Goal: Navigation & Orientation: Find specific page/section

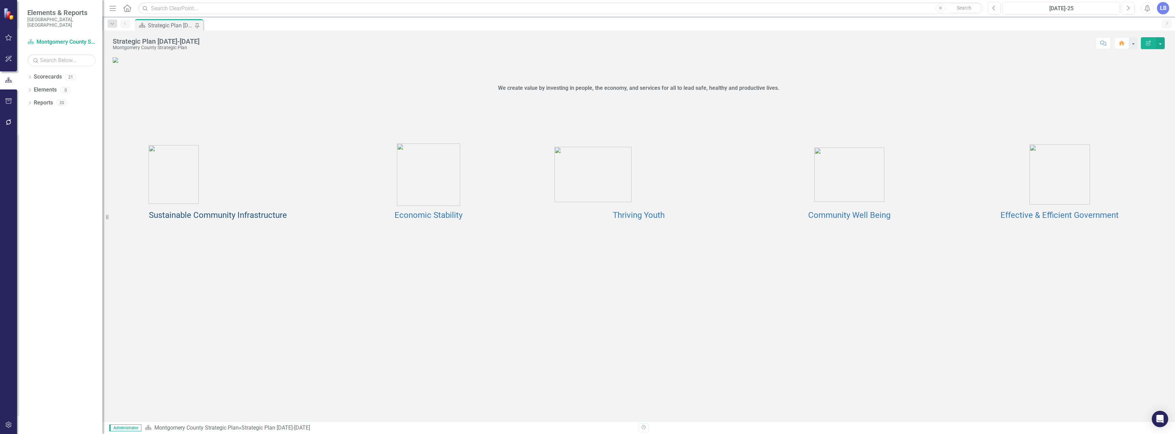
click at [240, 220] on link "Sustainable Community Infrastructure" at bounding box center [218, 215] width 138 height 10
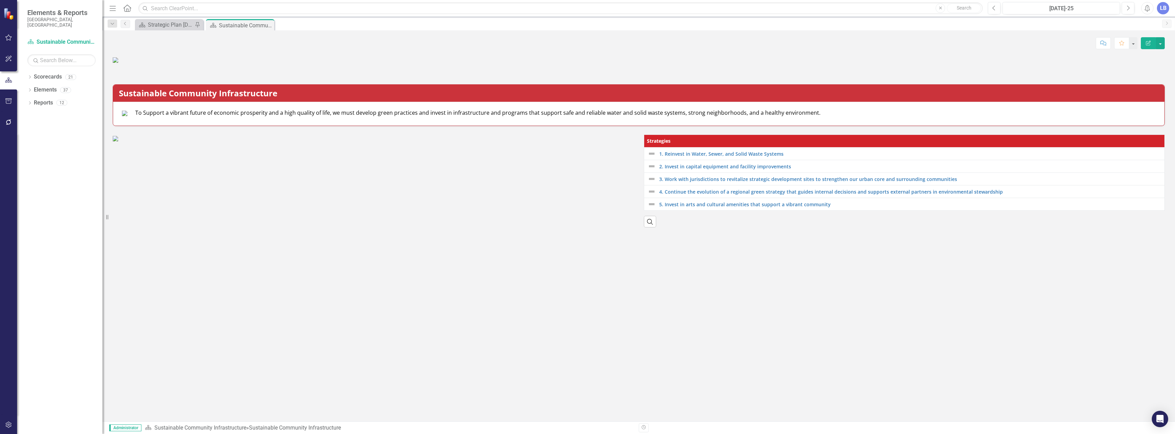
scroll to position [112, 0]
click at [673, 156] on link "1. Reinvest in Water, Sewer, and Solid Waste Systems" at bounding box center [910, 153] width 502 height 5
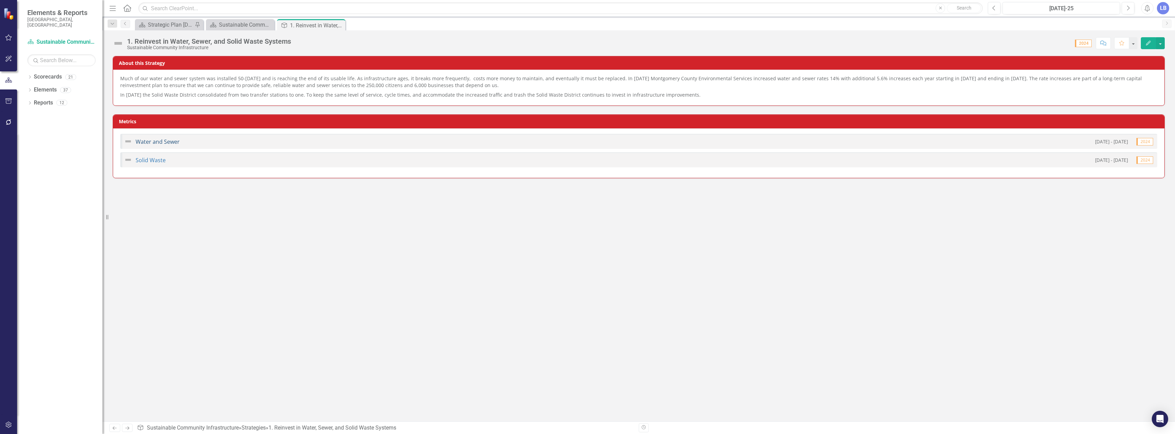
click at [166, 142] on link "Water and Sewer" at bounding box center [158, 142] width 44 height 8
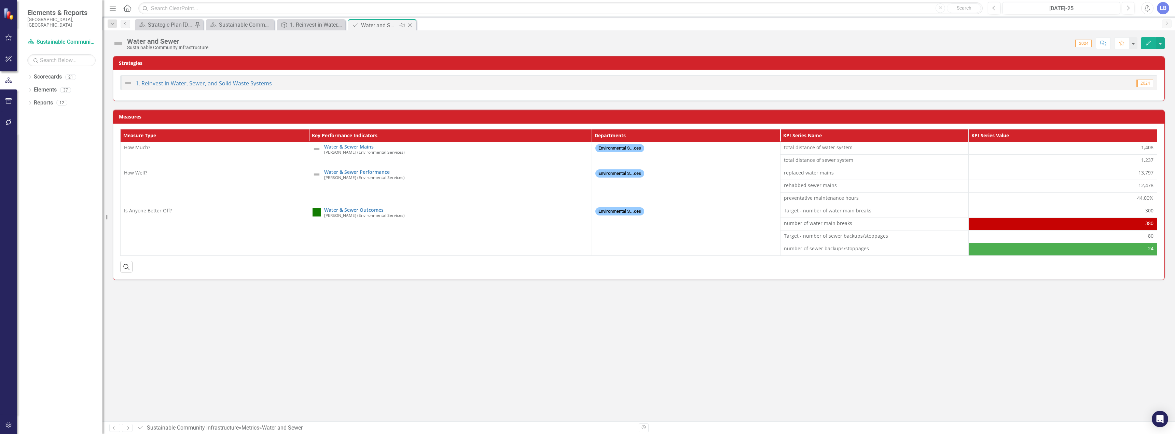
click at [410, 25] on icon at bounding box center [410, 26] width 4 height 4
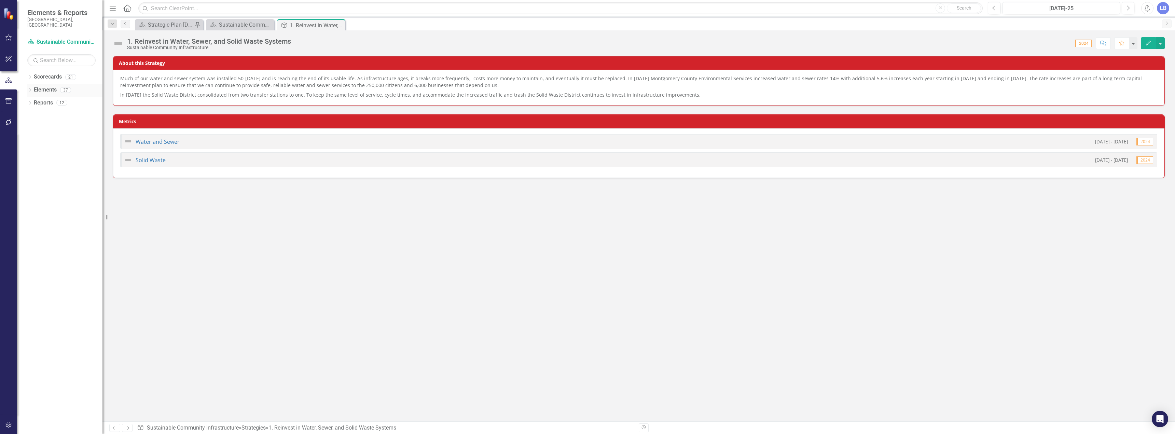
click at [51, 86] on link "Elements" at bounding box center [45, 90] width 23 height 8
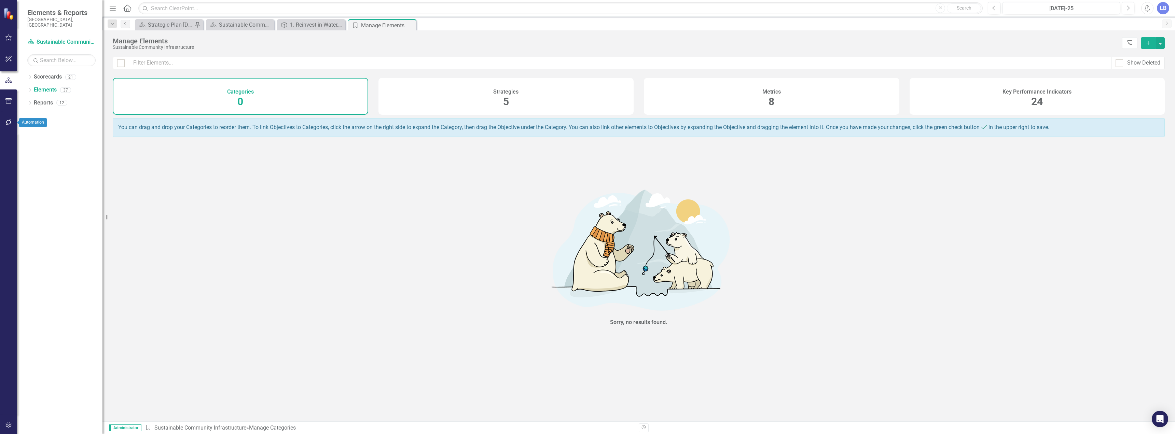
click at [10, 99] on icon "button" at bounding box center [8, 100] width 7 height 5
click at [10, 79] on icon "button" at bounding box center [8, 79] width 7 height 5
click at [32, 76] on icon "Dropdown" at bounding box center [29, 78] width 5 height 4
click at [29, 153] on icon "Dropdown" at bounding box center [29, 155] width 5 height 4
click at [1162, 9] on div "LB" at bounding box center [1163, 8] width 12 height 12
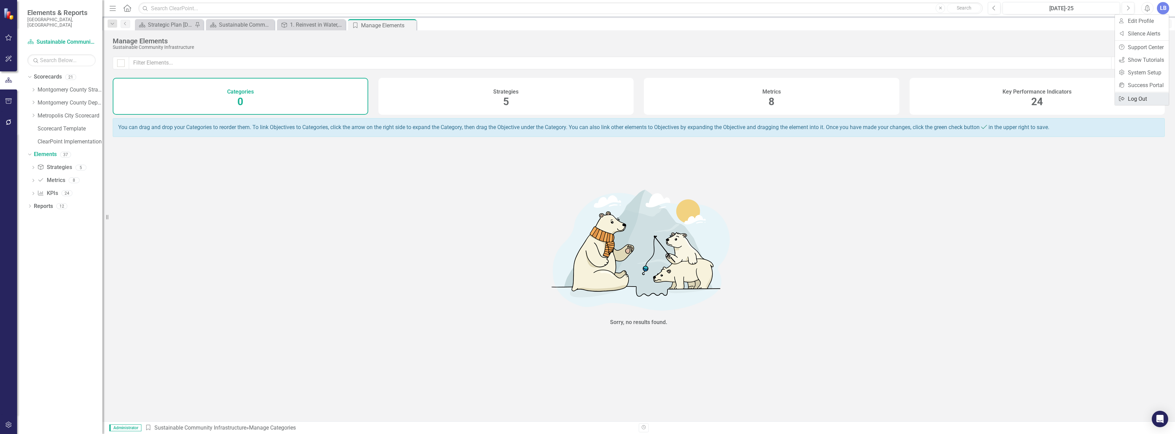
click at [1134, 98] on link "Logout Log Out" at bounding box center [1142, 99] width 54 height 13
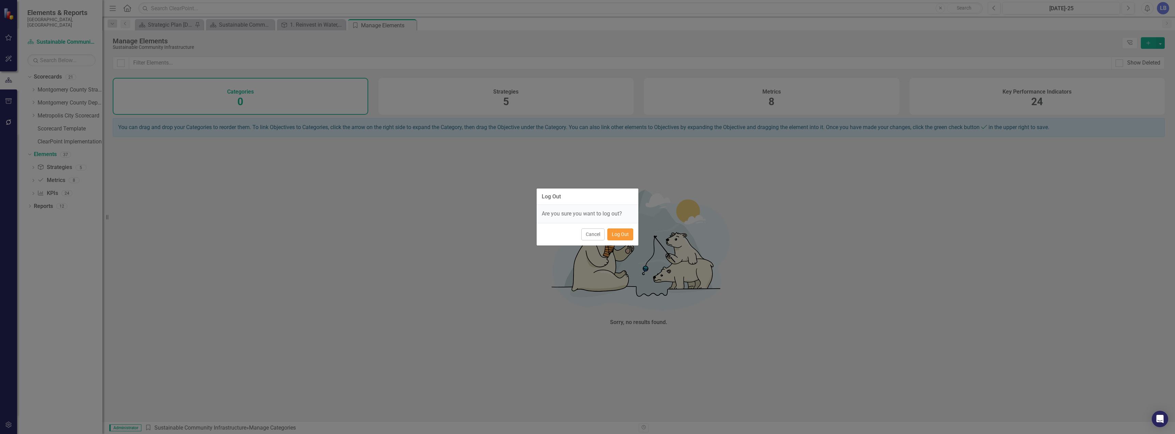
click at [625, 238] on button "Log Out" at bounding box center [620, 235] width 26 height 12
